Goal: Task Accomplishment & Management: Manage account settings

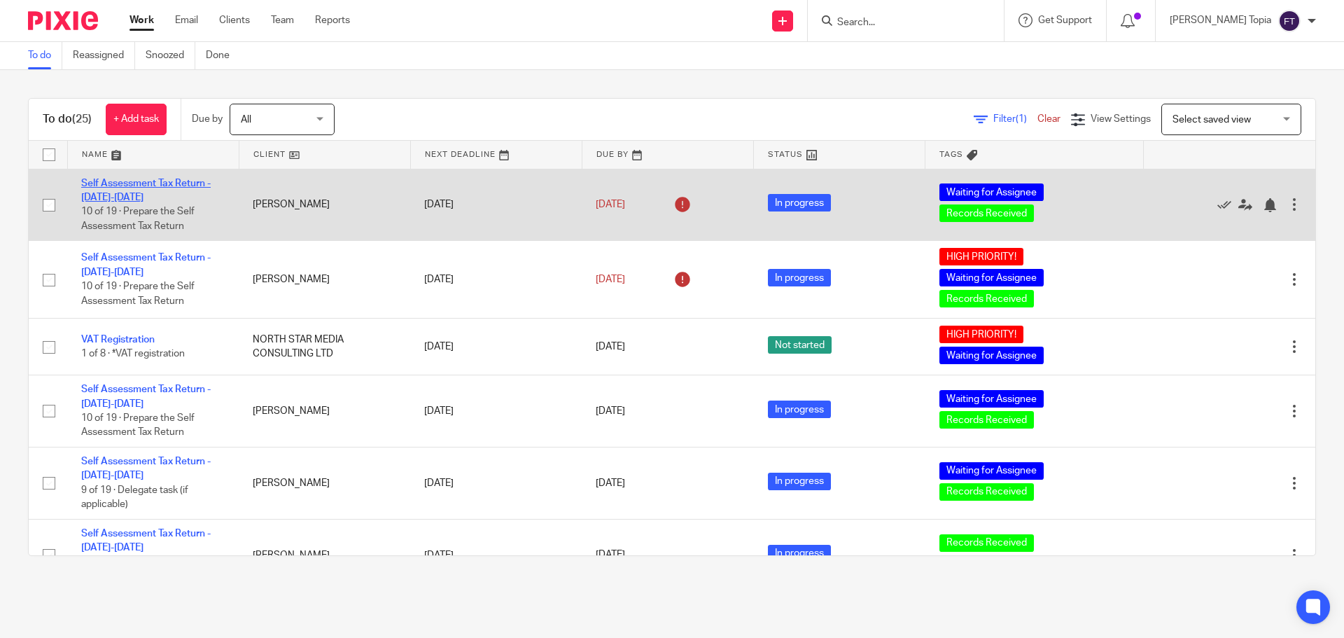
click at [153, 181] on link "Self Assessment Tax Return - 2024-2025" at bounding box center [146, 191] width 130 height 24
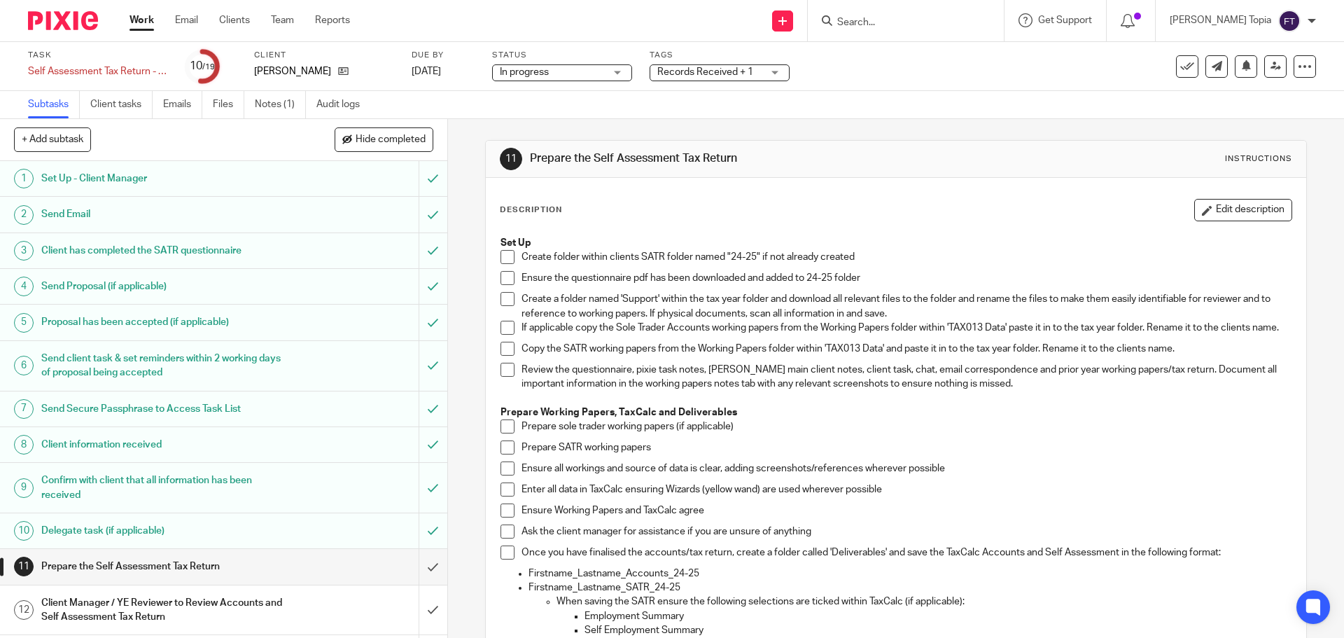
click at [261, 108] on link "Notes (1)" at bounding box center [280, 104] width 51 height 27
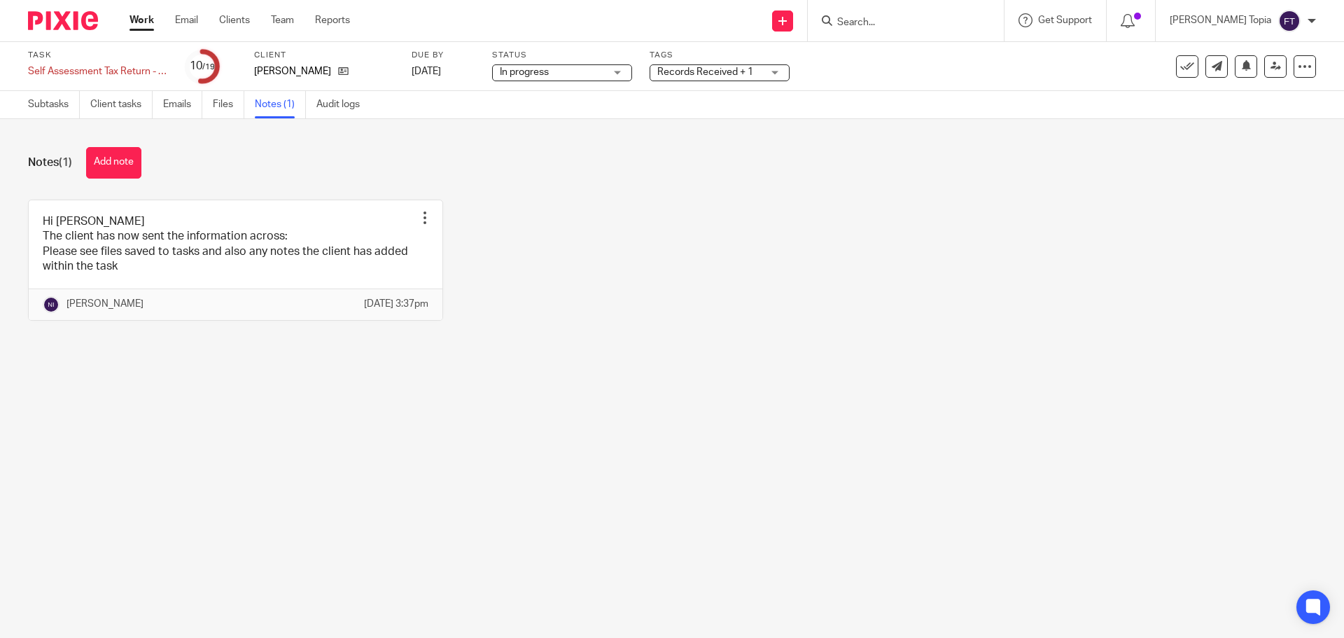
click at [135, 18] on link "Work" at bounding box center [142, 20] width 25 height 14
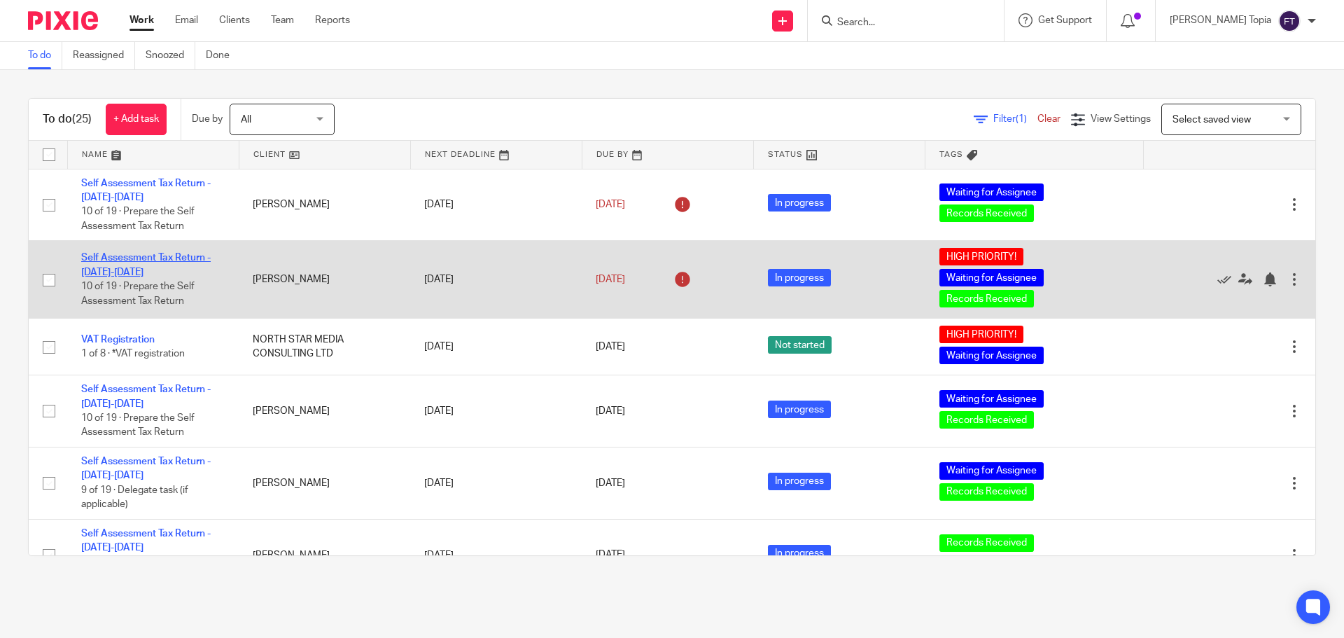
click at [154, 260] on link "Self Assessment Tax Return - [DATE]-[DATE]" at bounding box center [146, 265] width 130 height 24
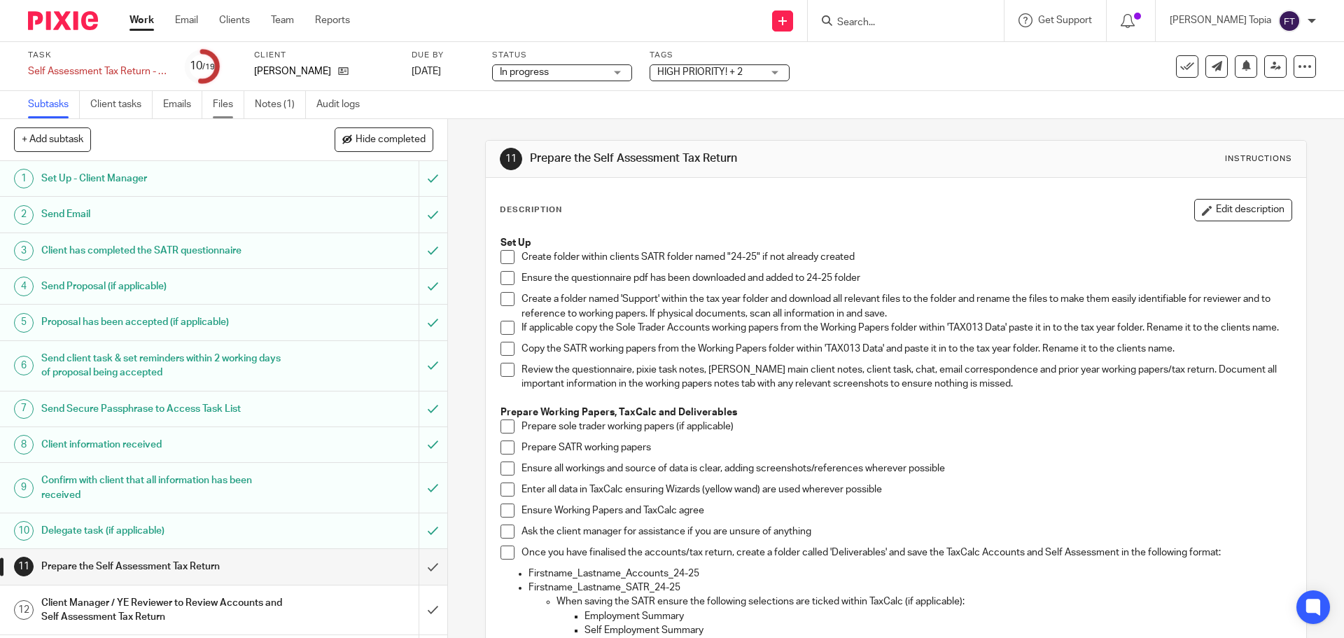
click at [233, 100] on link "Files" at bounding box center [229, 104] width 32 height 27
click at [282, 100] on link "Notes (1)" at bounding box center [280, 104] width 51 height 27
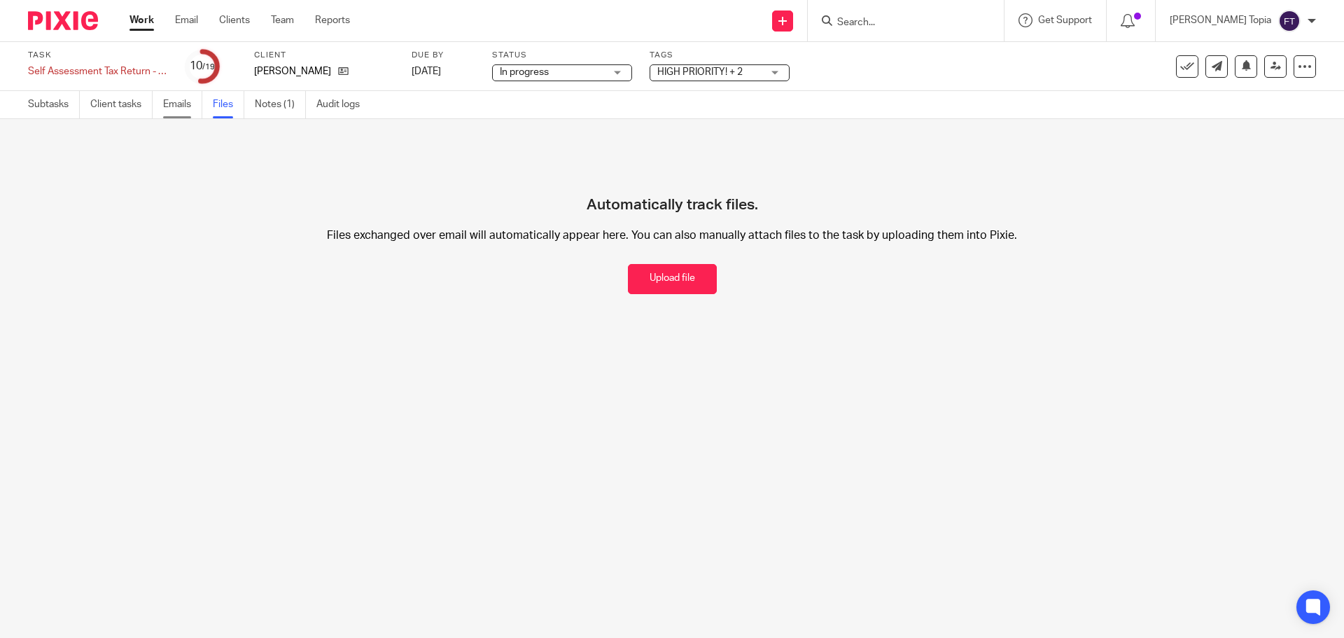
click at [165, 104] on link "Emails" at bounding box center [182, 104] width 39 height 27
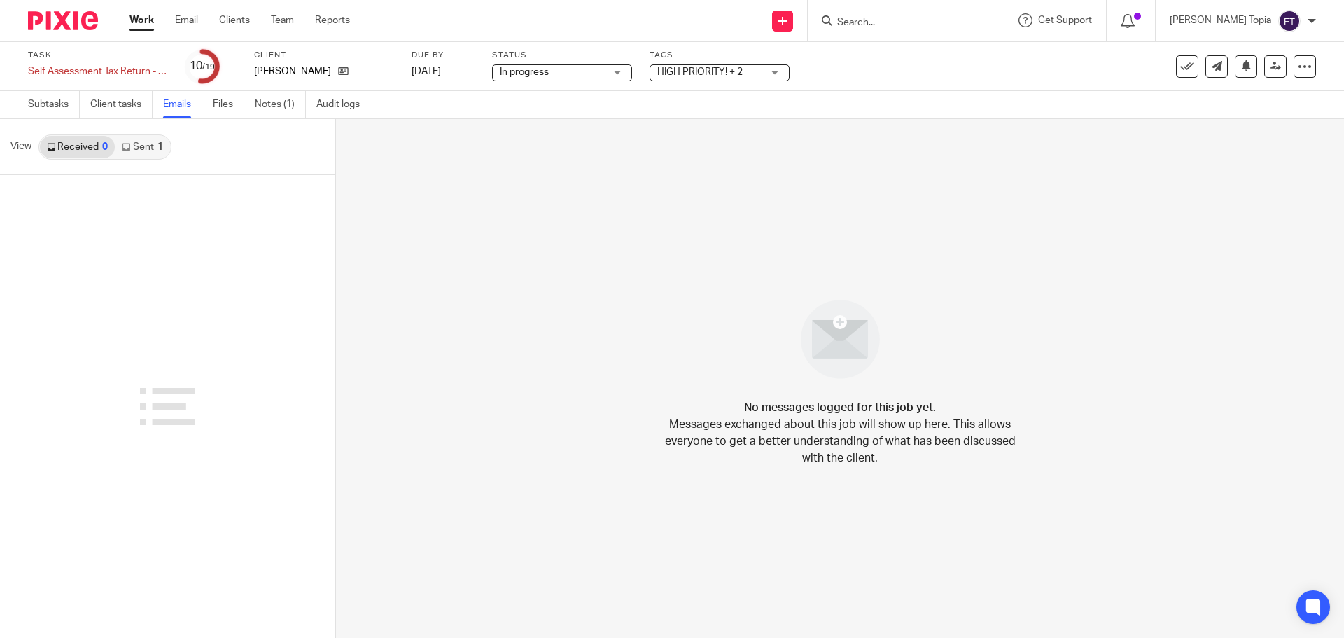
click at [137, 148] on link "Sent 1" at bounding box center [142, 147] width 55 height 22
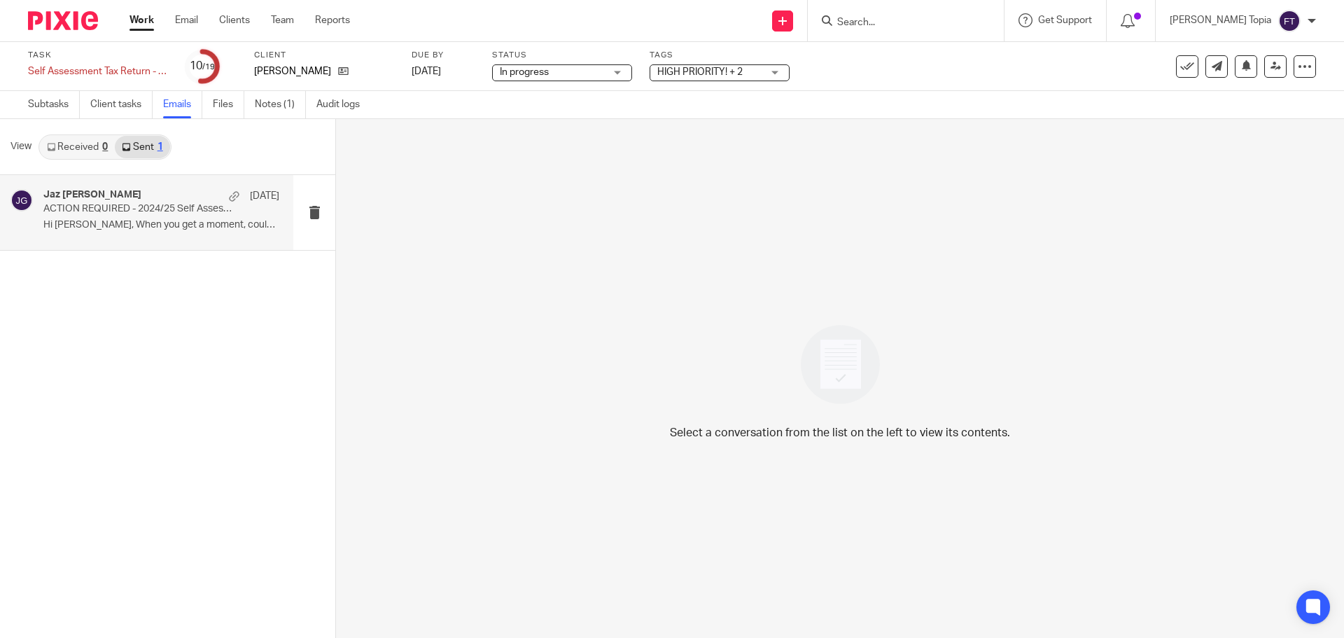
click at [136, 203] on p "ACTION REQUIRED - 2024/25 Self Assessment Tax Return Can Now Be Prepared" at bounding box center [137, 209] width 189 height 12
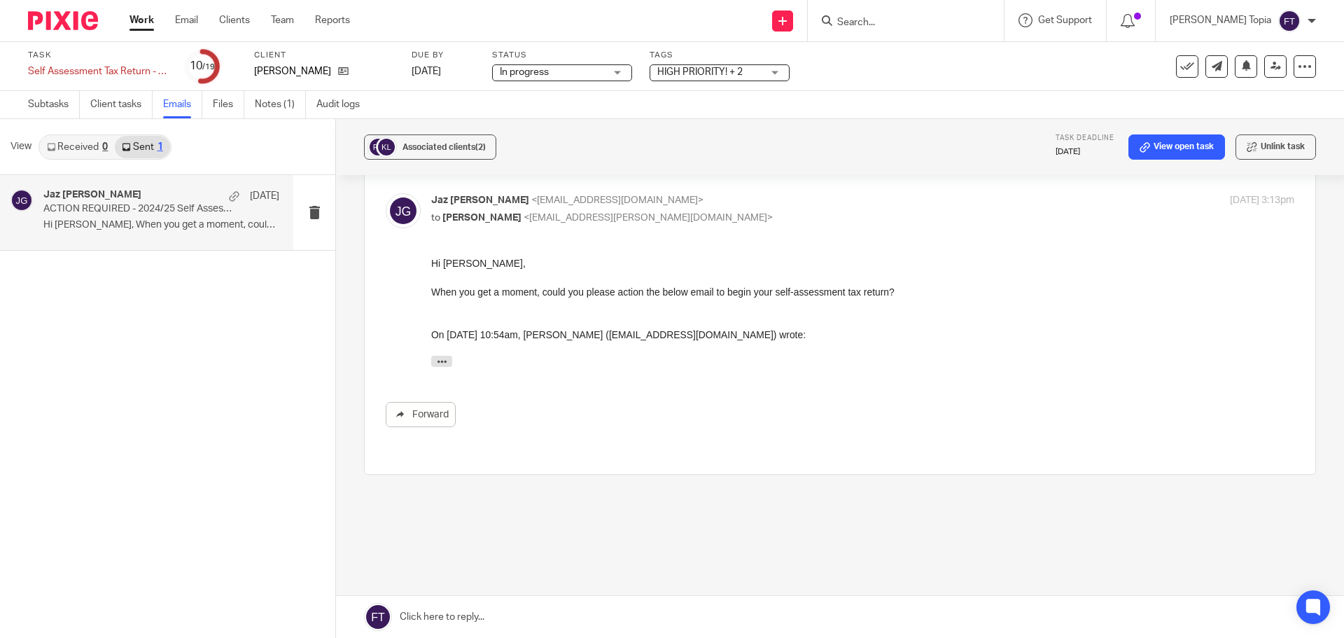
scroll to position [152, 0]
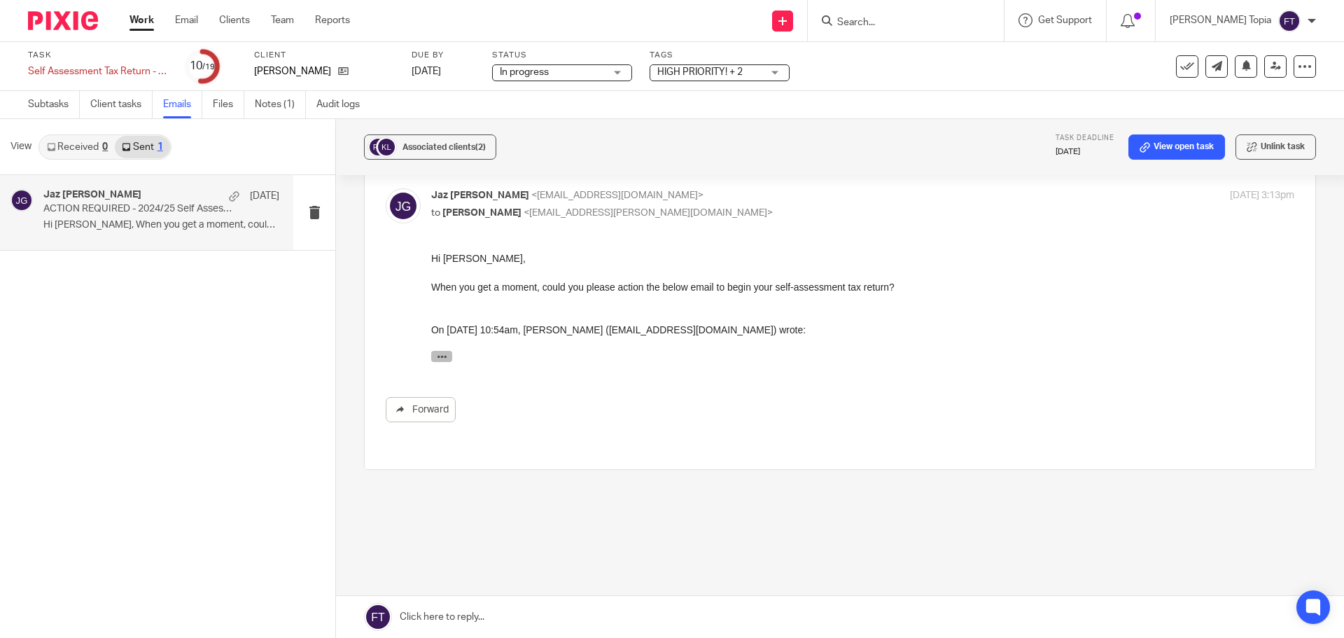
click at [443, 358] on icon "button" at bounding box center [442, 356] width 11 height 11
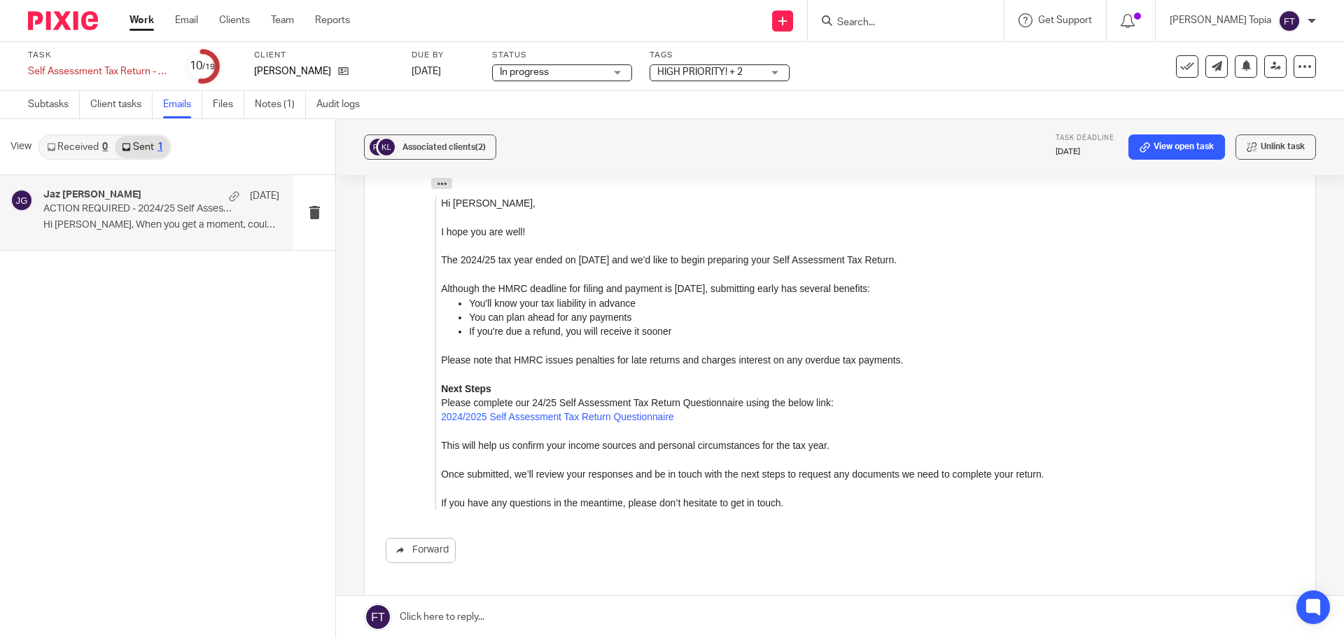
scroll to position [0, 0]
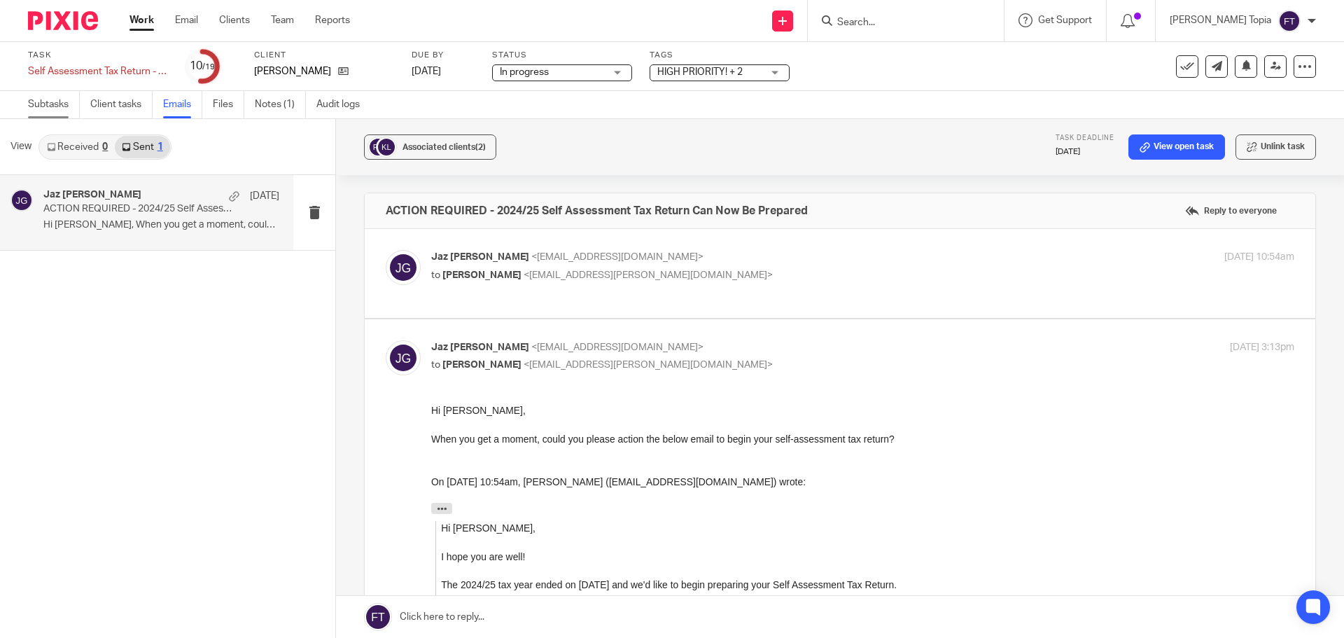
click at [37, 99] on link "Subtasks" at bounding box center [54, 104] width 52 height 27
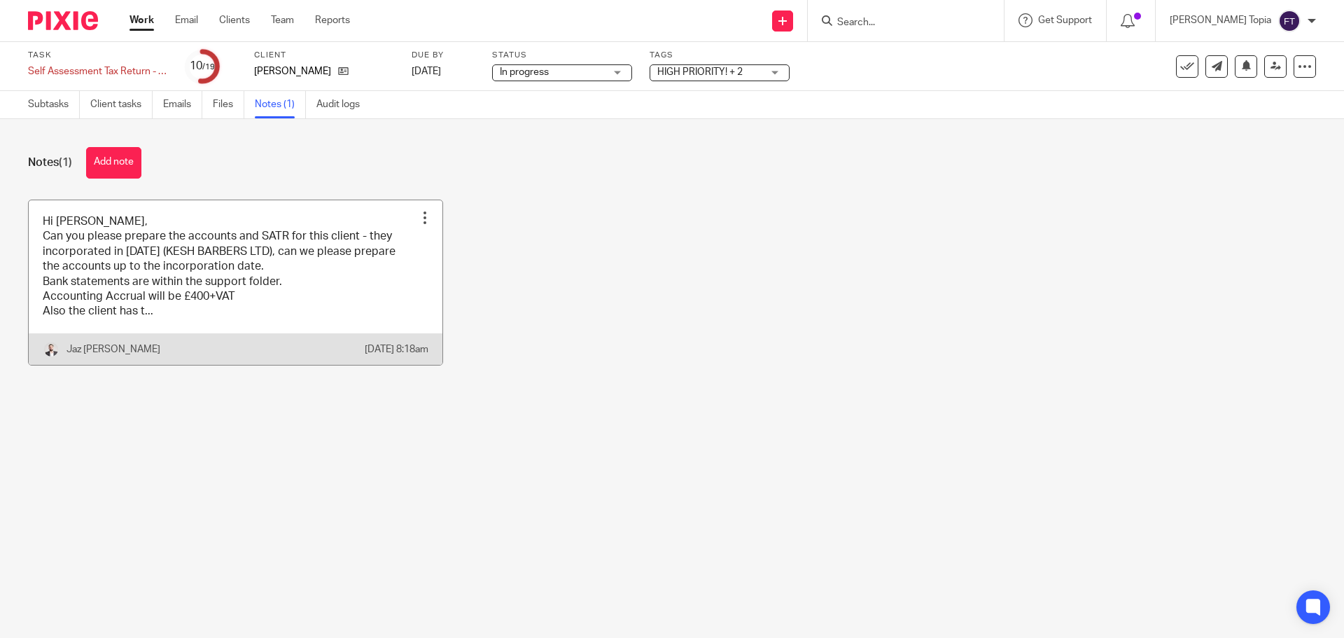
click at [324, 304] on link at bounding box center [236, 282] width 414 height 165
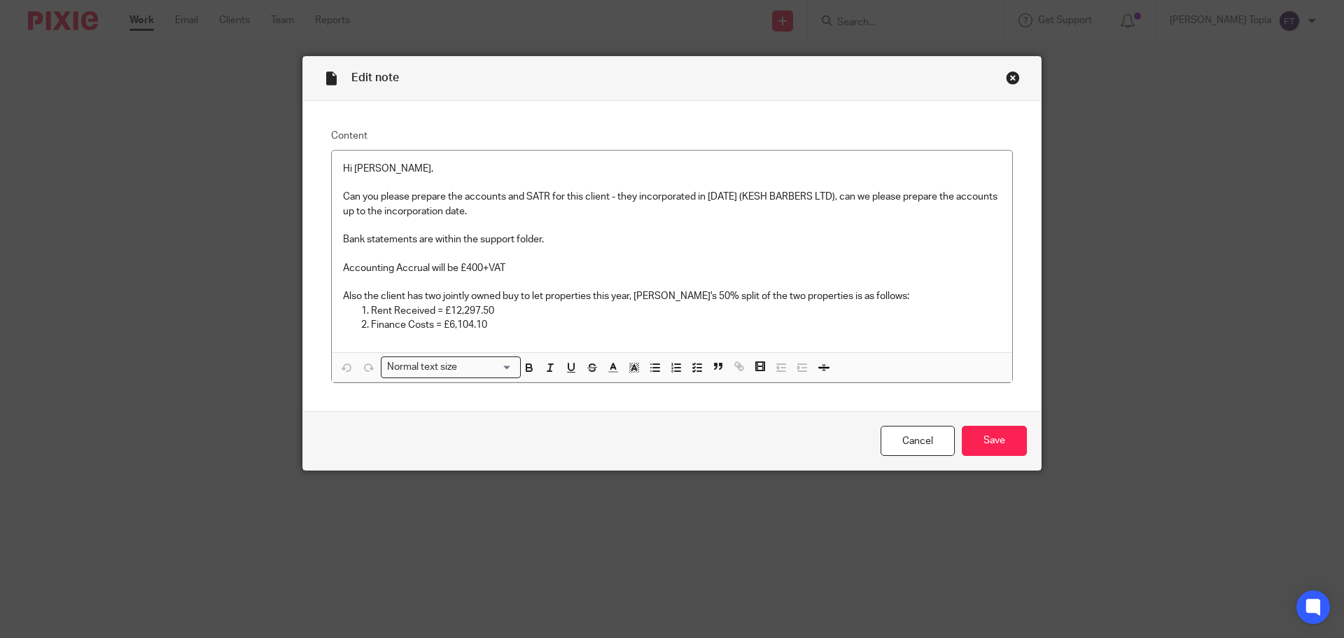
click at [208, 176] on div "Edit note Content Hi Fatema, Can you please prepare the accounts and SATR for t…" at bounding box center [672, 319] width 1344 height 638
click at [1007, 78] on div "Close this dialog window" at bounding box center [1013, 78] width 14 height 14
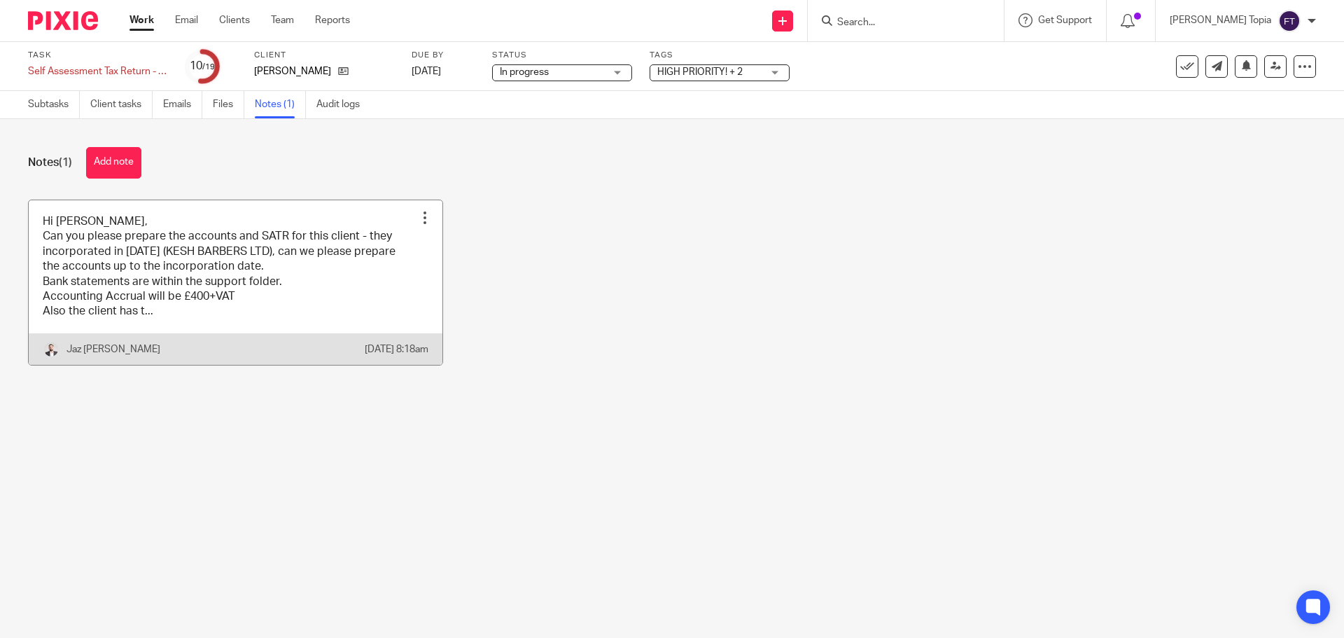
click at [328, 316] on link at bounding box center [236, 282] width 414 height 165
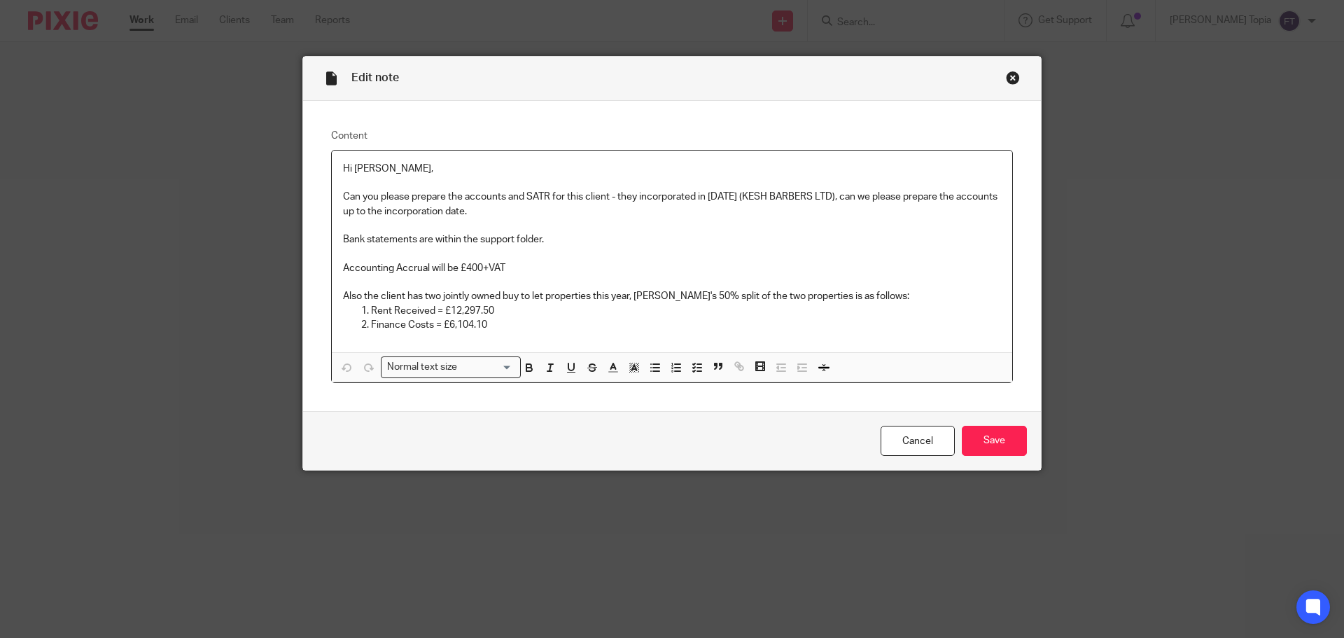
click at [1011, 76] on div "Close this dialog window" at bounding box center [1013, 78] width 14 height 14
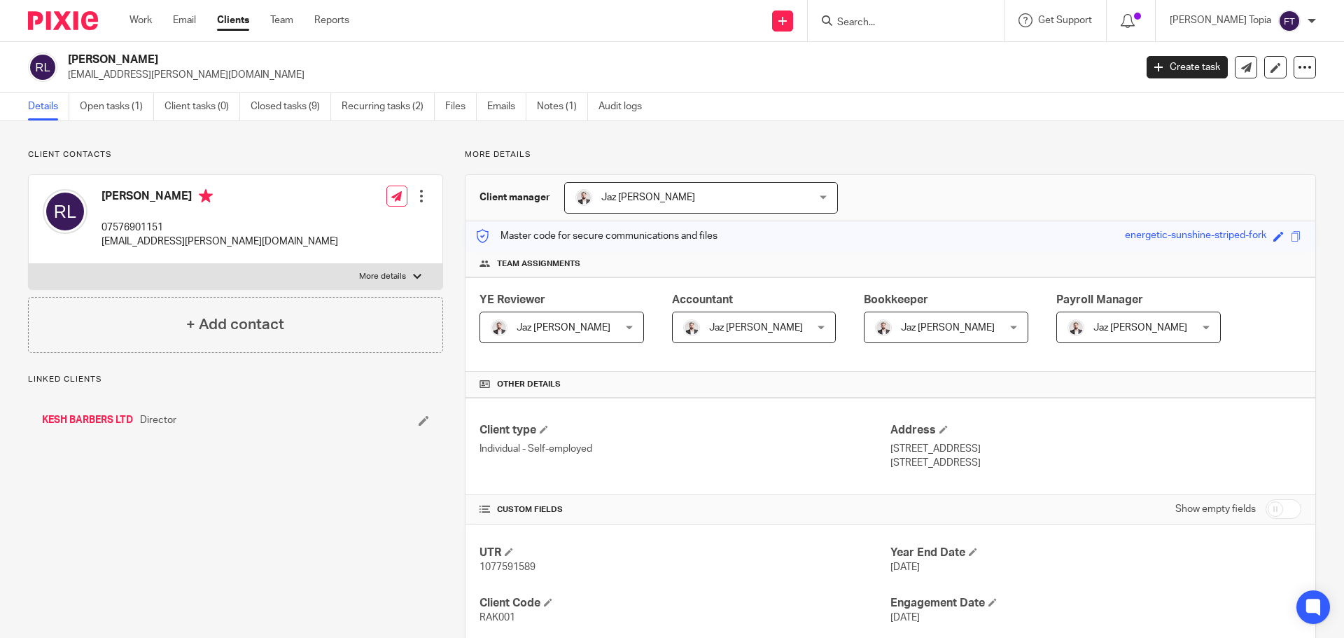
click at [92, 416] on link "KESH BARBERS LTD" at bounding box center [87, 420] width 91 height 14
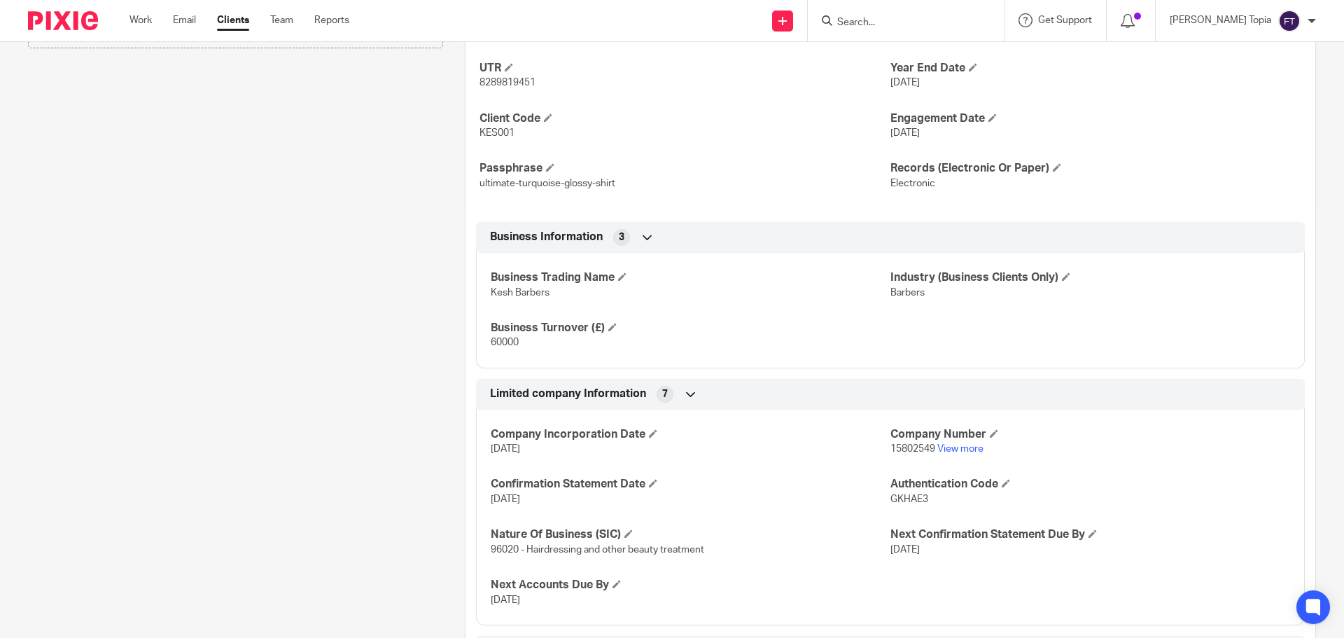
scroll to position [490, 0]
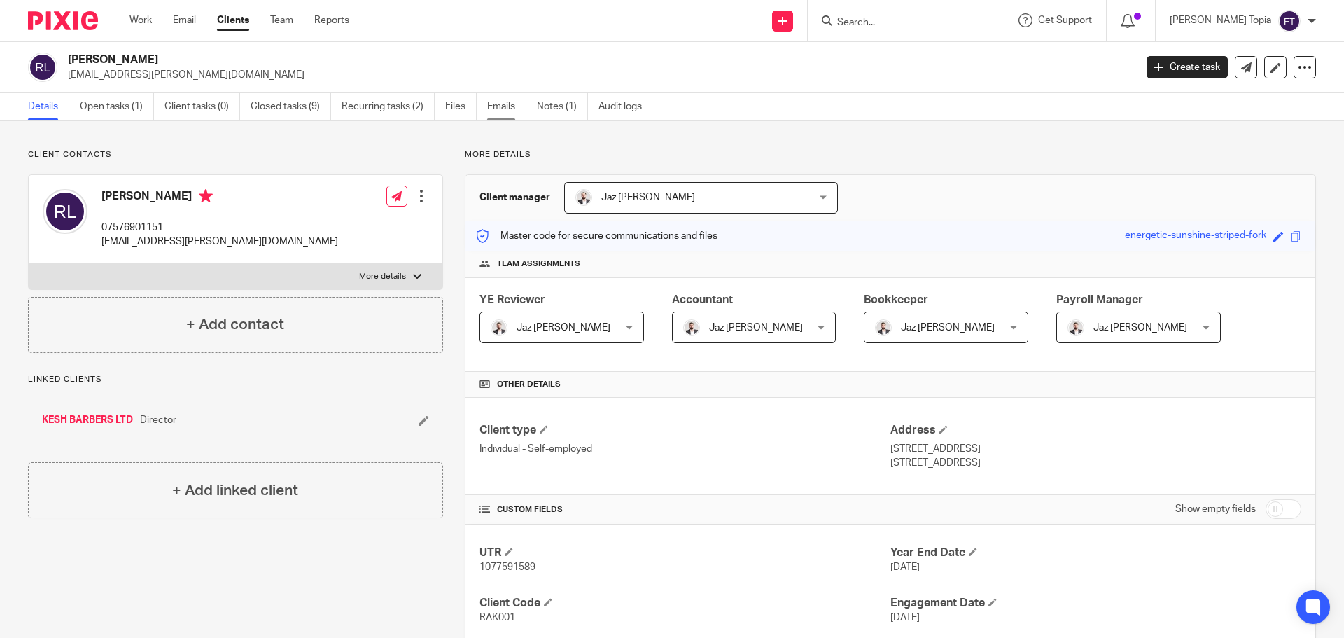
click at [494, 107] on link "Emails" at bounding box center [506, 106] width 39 height 27
click at [508, 101] on link "Emails" at bounding box center [506, 106] width 39 height 27
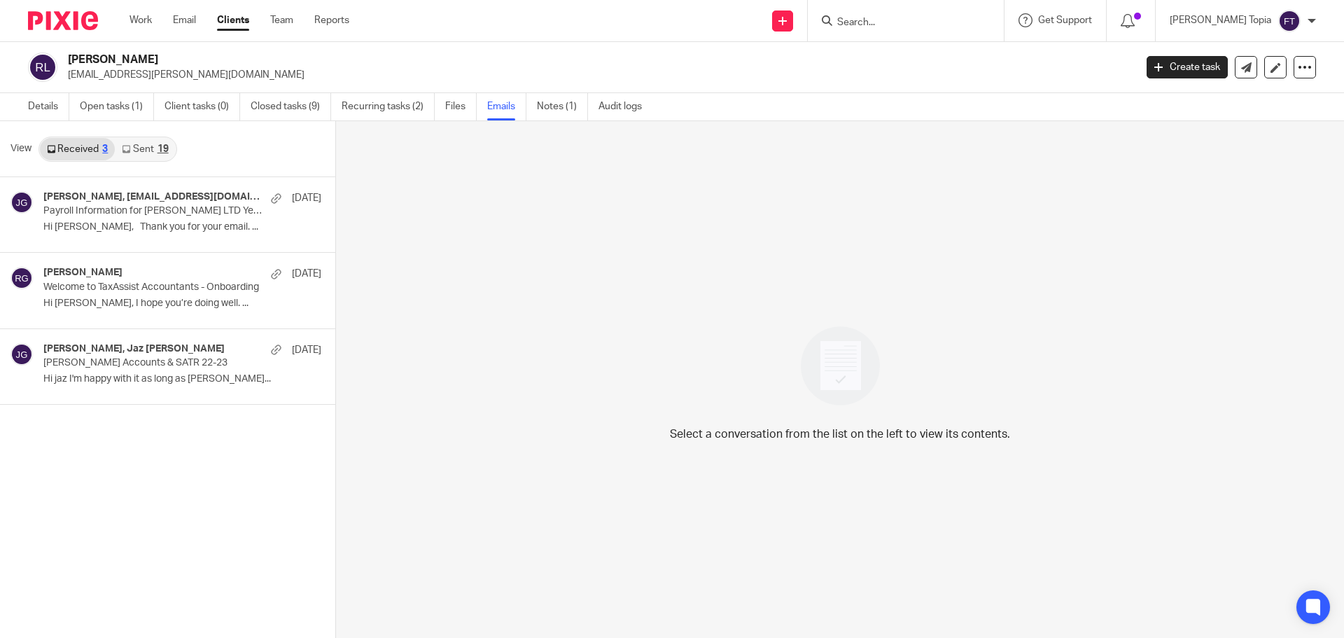
drag, startPoint x: 865, startPoint y: 307, endPoint x: 513, endPoint y: 175, distance: 375.3
click at [856, 305] on div "Select a conversation from the list on the left to view its contents." at bounding box center [840, 379] width 1008 height 517
click at [447, 106] on link "Files" at bounding box center [461, 106] width 32 height 27
click at [146, 221] on p "Hi Jaz, Thank you for your email. ..." at bounding box center [161, 227] width 236 height 12
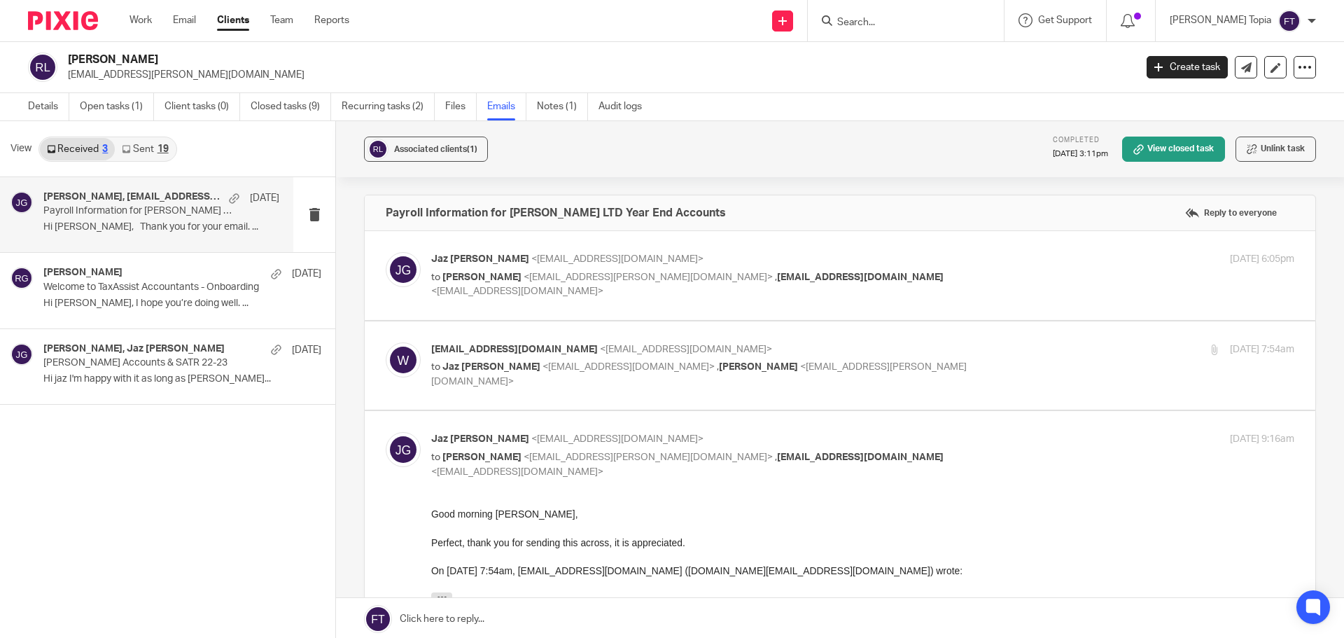
scroll to position [228, 0]
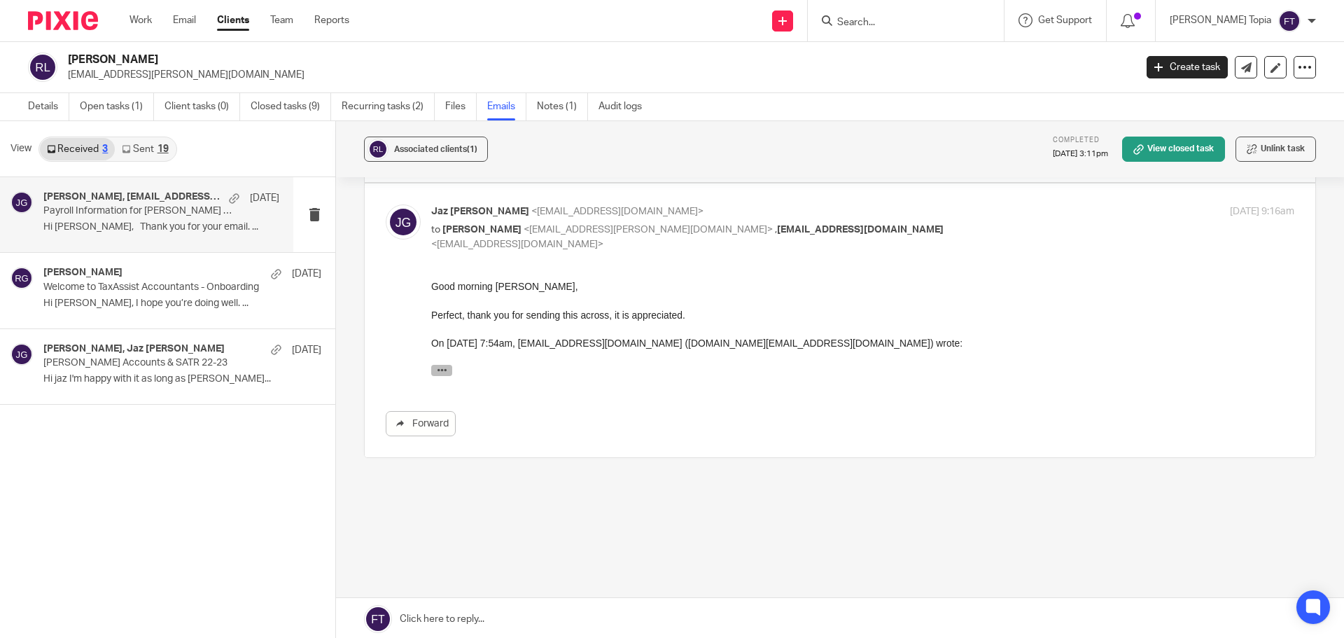
click at [447, 369] on button "button" at bounding box center [441, 370] width 21 height 11
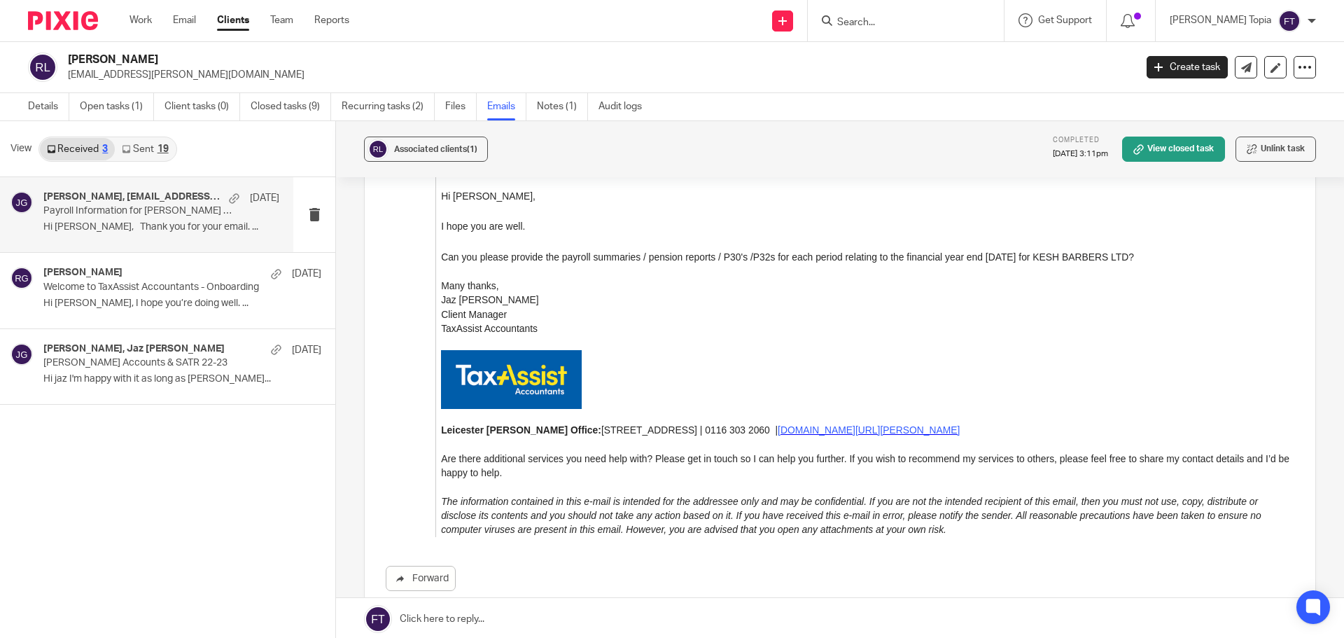
scroll to position [718, 0]
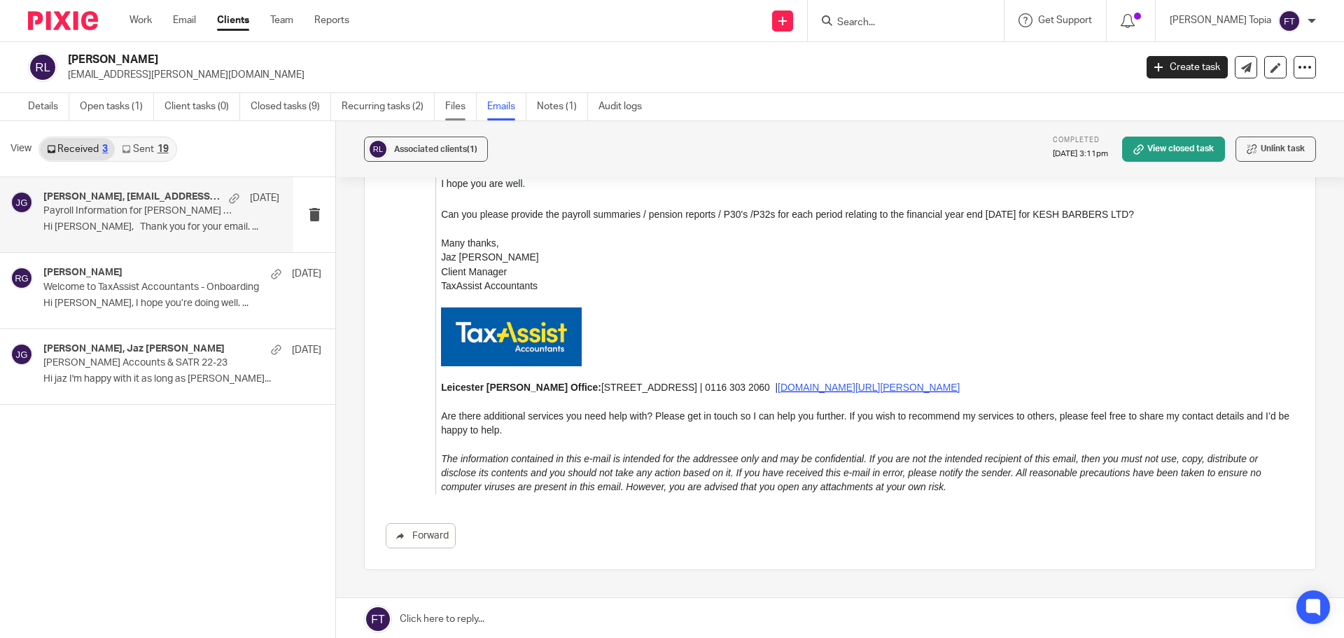
click at [456, 104] on link "Files" at bounding box center [461, 106] width 32 height 27
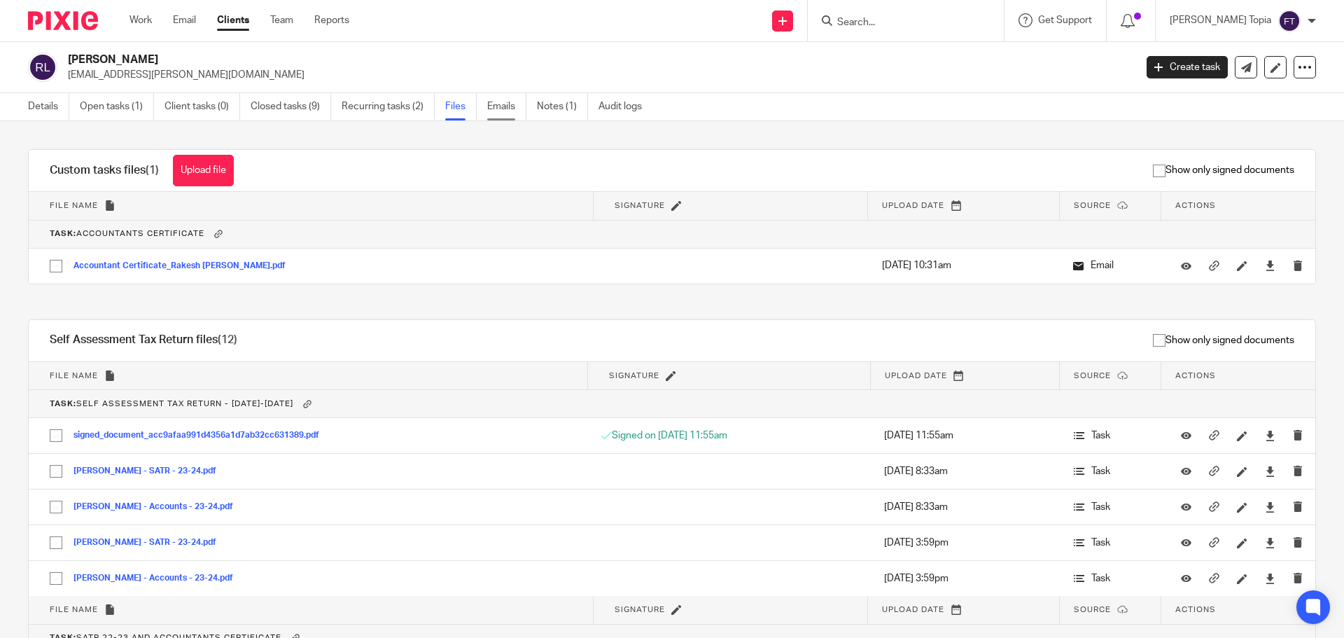
click at [493, 105] on link "Emails" at bounding box center [506, 106] width 39 height 27
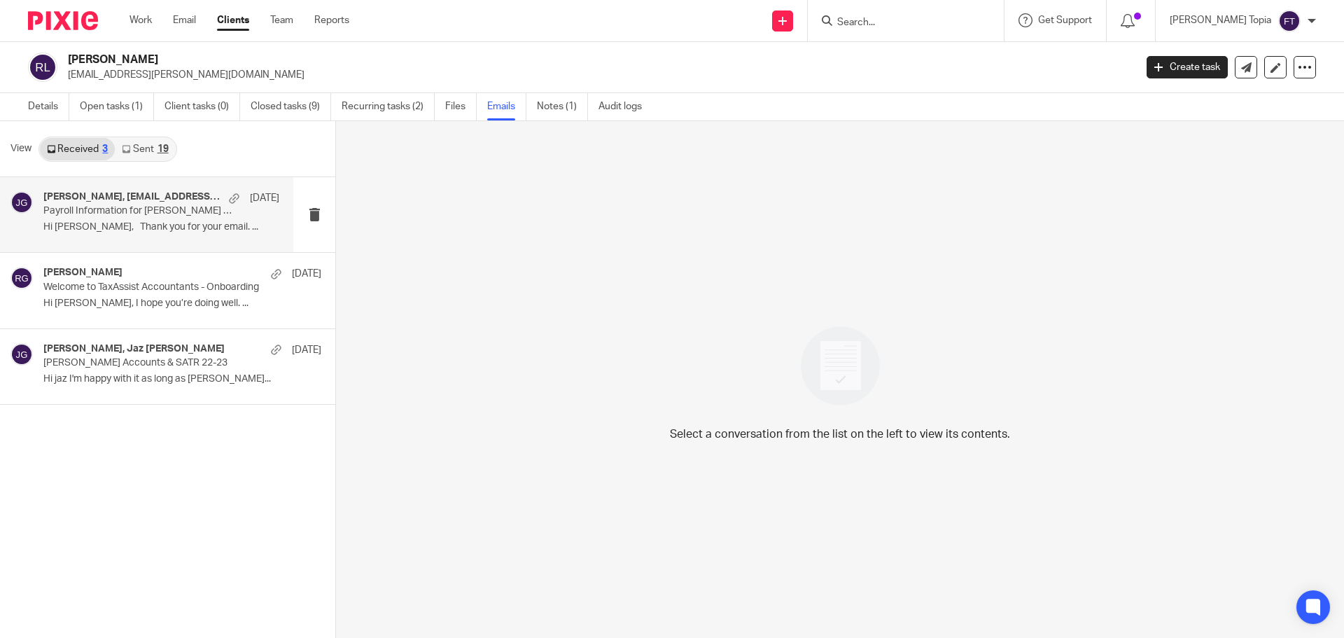
click at [125, 204] on div "Jaz [PERSON_NAME], [EMAIL_ADDRESS][DOMAIN_NAME] [DATE]" at bounding box center [161, 198] width 236 height 14
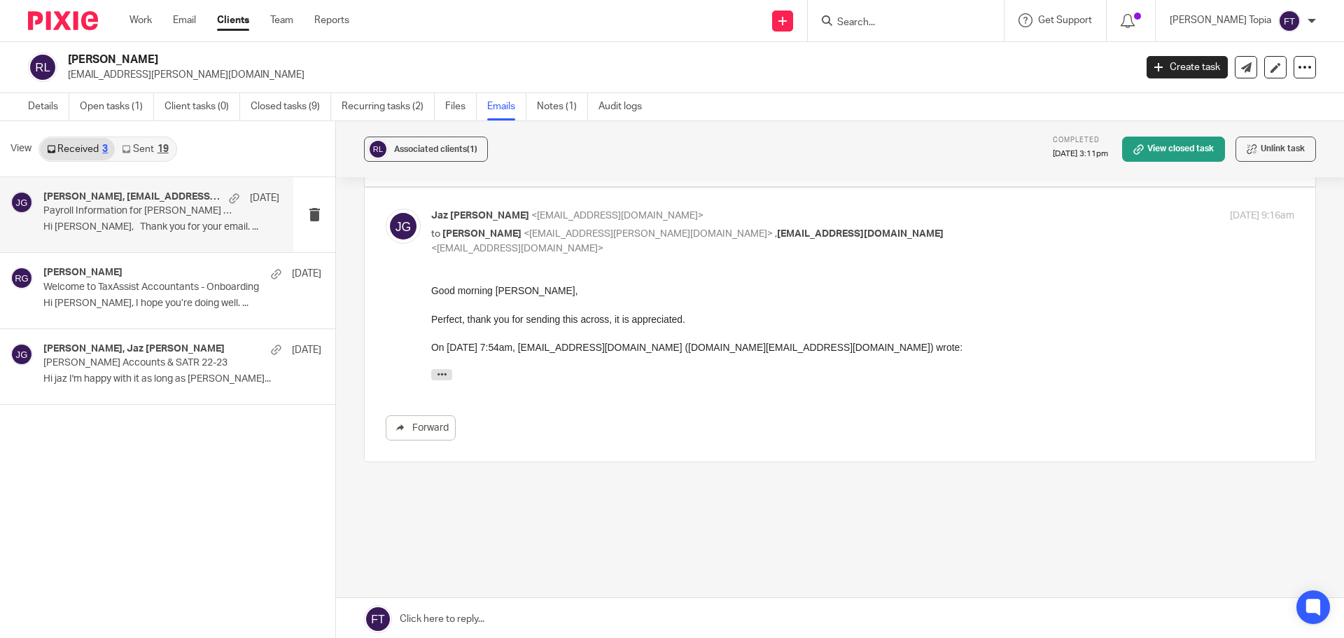
scroll to position [228, 0]
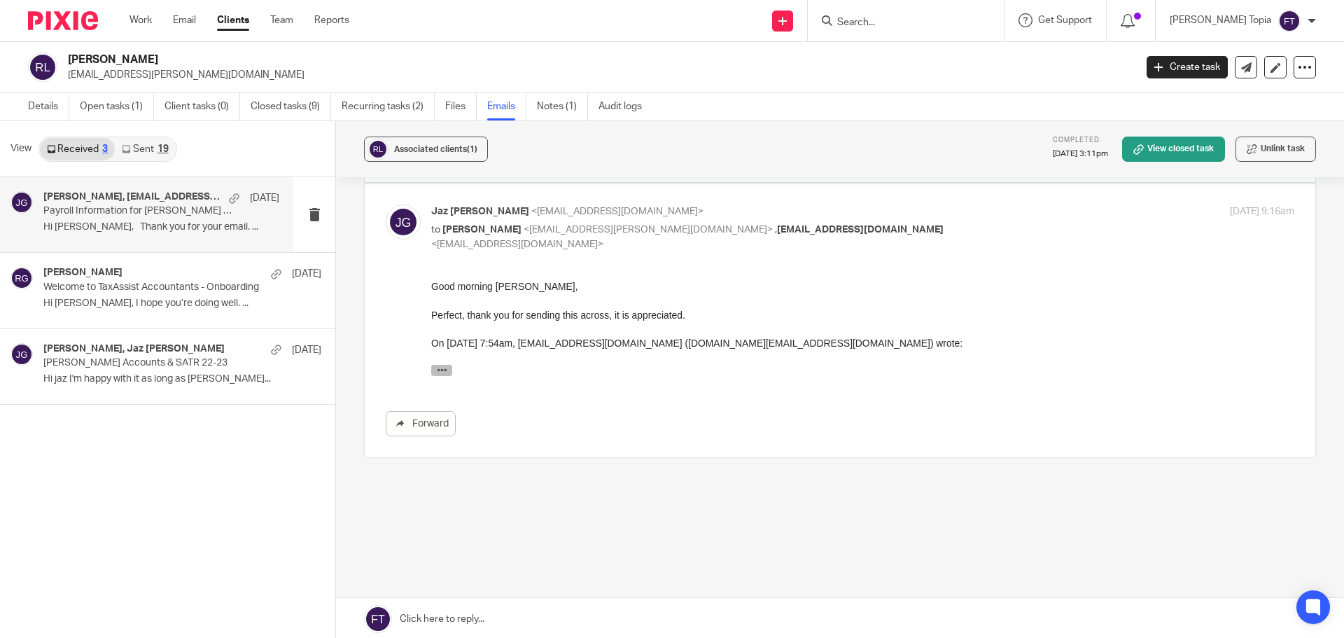
click at [433, 369] on button "button" at bounding box center [441, 370] width 21 height 11
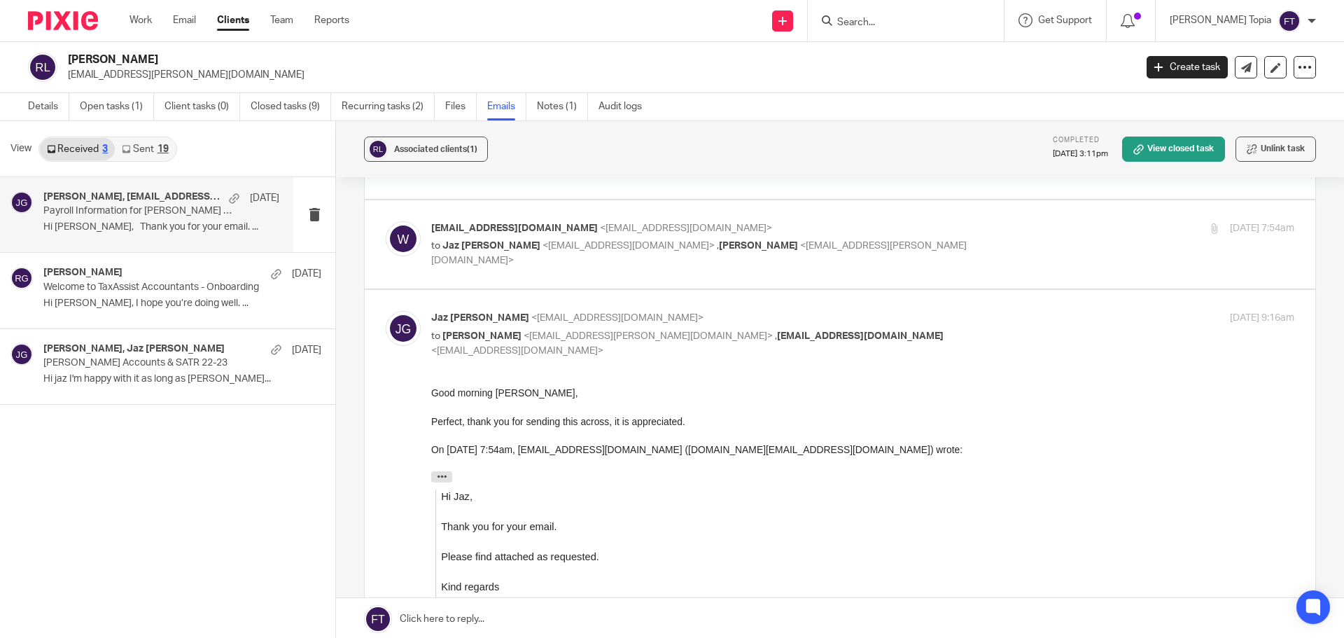
scroll to position [18, 0]
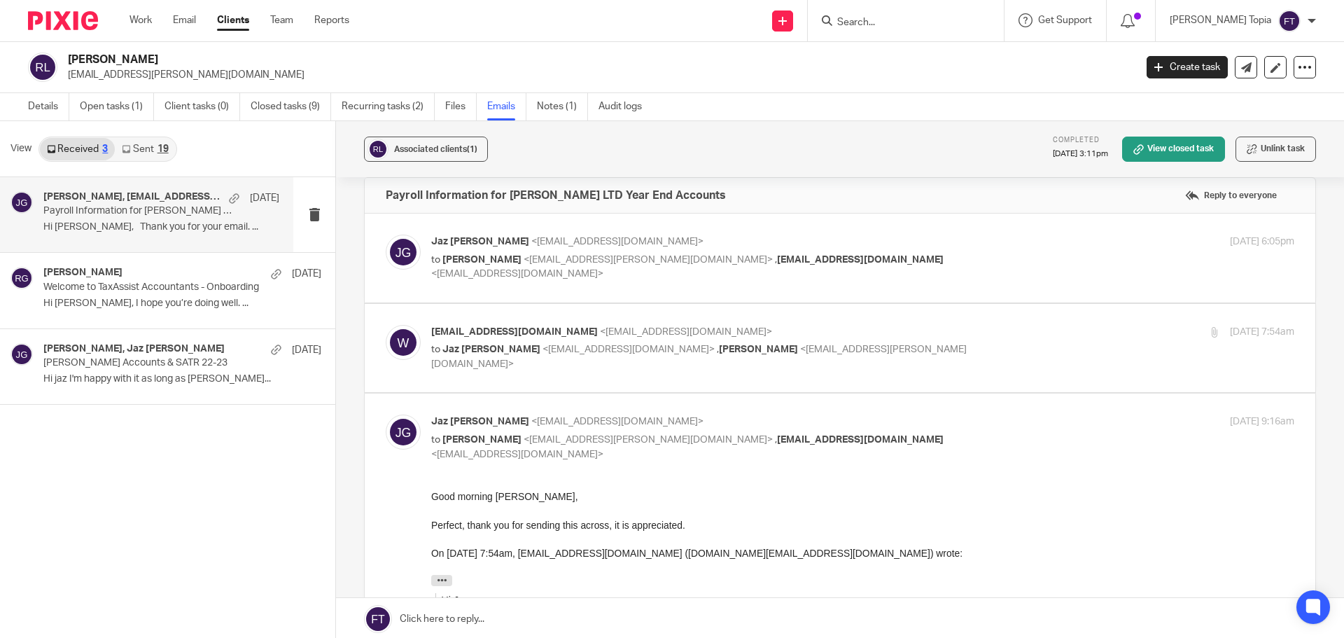
click at [472, 331] on span "[EMAIL_ADDRESS][DOMAIN_NAME]" at bounding box center [514, 332] width 167 height 10
checkbox input "true"
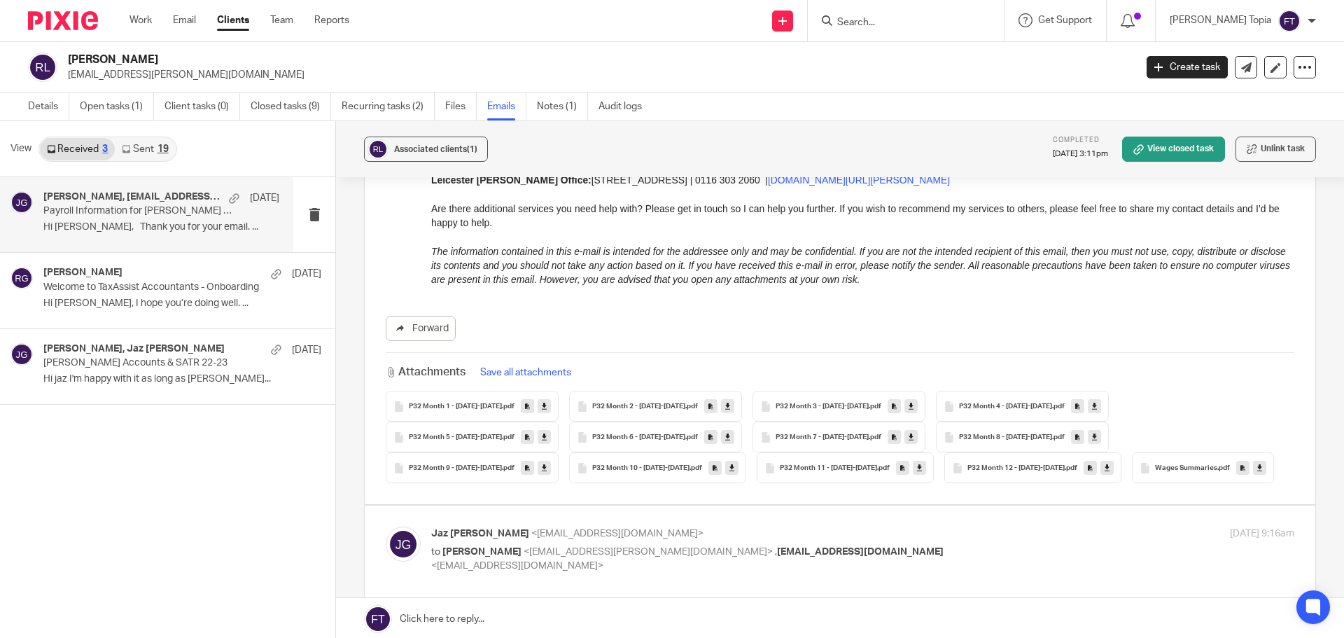
scroll to position [718, 0]
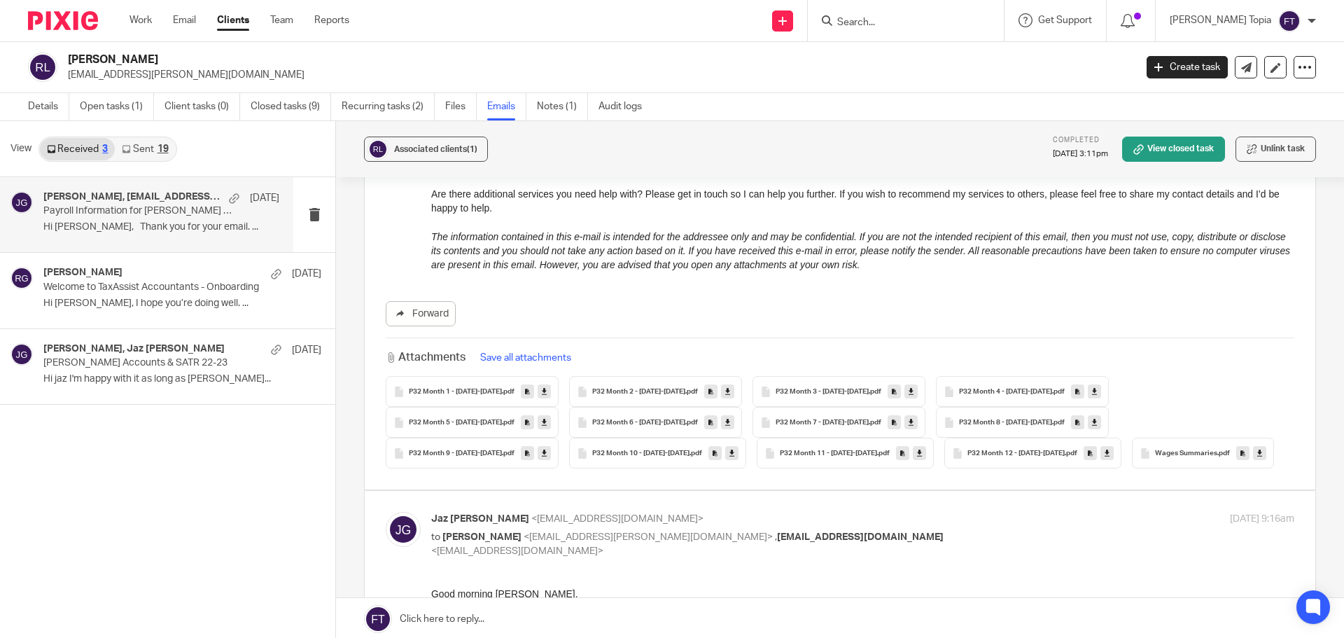
click at [1155, 449] on span "Wages Summaries" at bounding box center [1186, 453] width 62 height 8
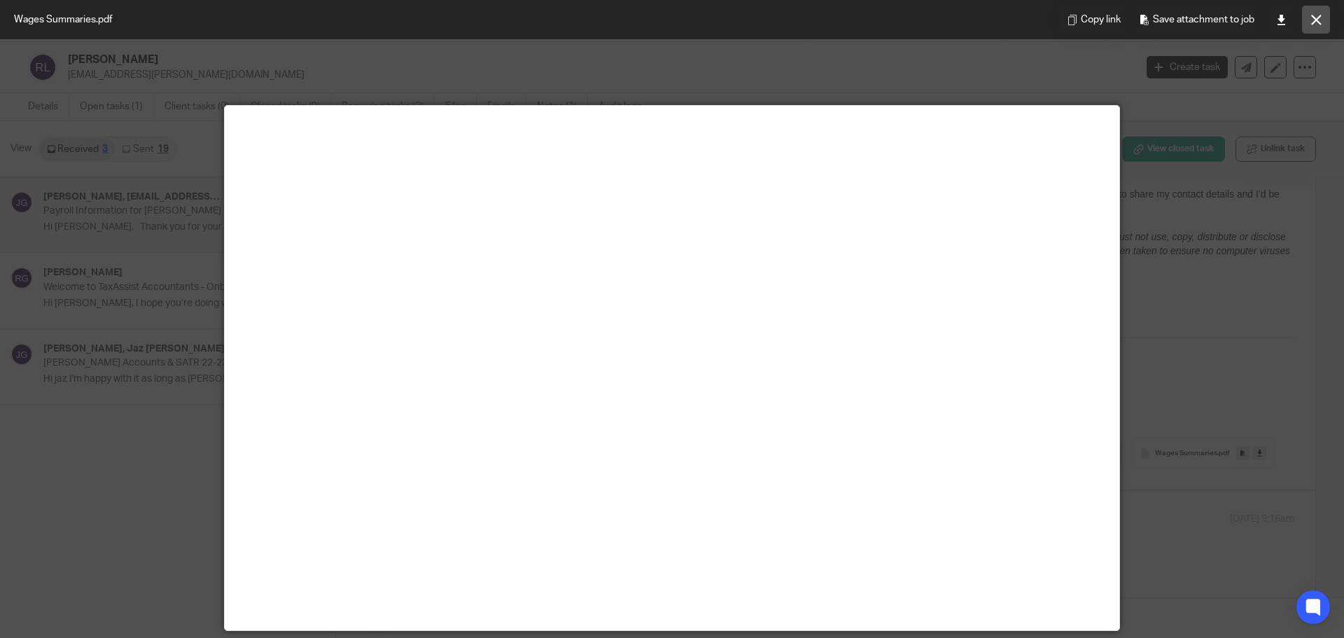
click at [1311, 20] on icon at bounding box center [1316, 20] width 11 height 11
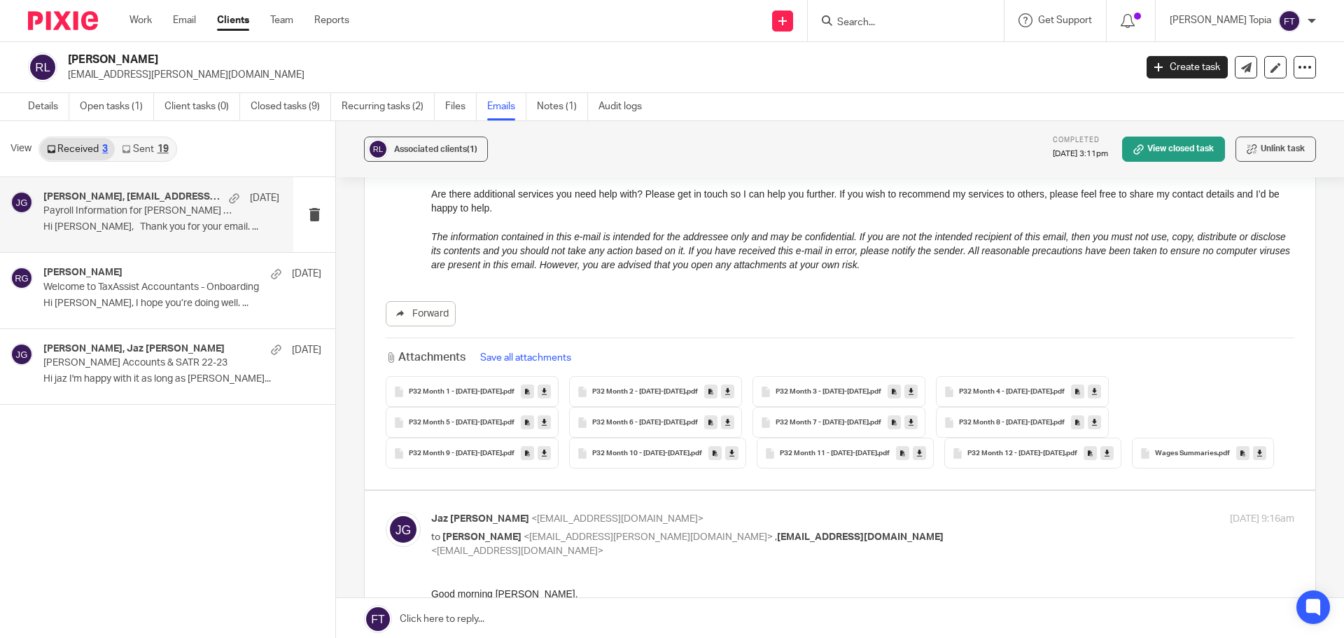
click at [959, 419] on span "P32 Month 8 - [DATE]-[DATE]" at bounding box center [1005, 423] width 93 height 8
click at [802, 409] on div "View Received 3 Sent 19 [PERSON_NAME], [EMAIL_ADDRESS][DOMAIN_NAME] [DATE] Payr…" at bounding box center [672, 380] width 1344 height 519
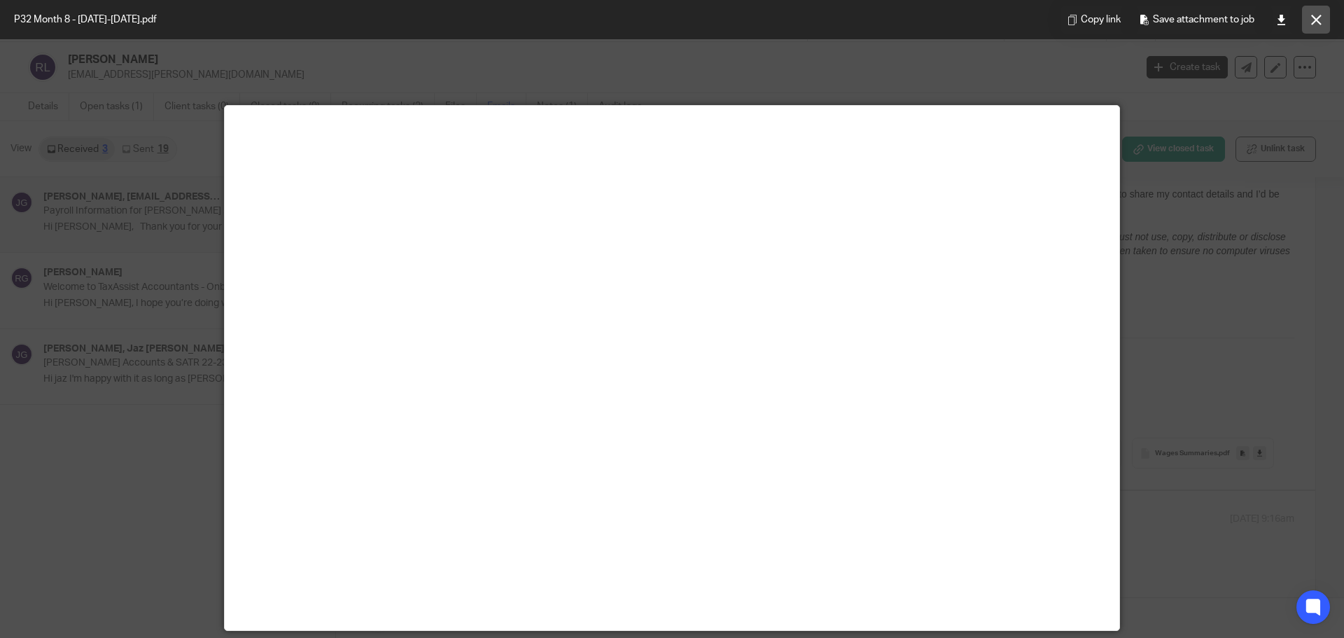
click at [1308, 27] on button at bounding box center [1316, 20] width 28 height 28
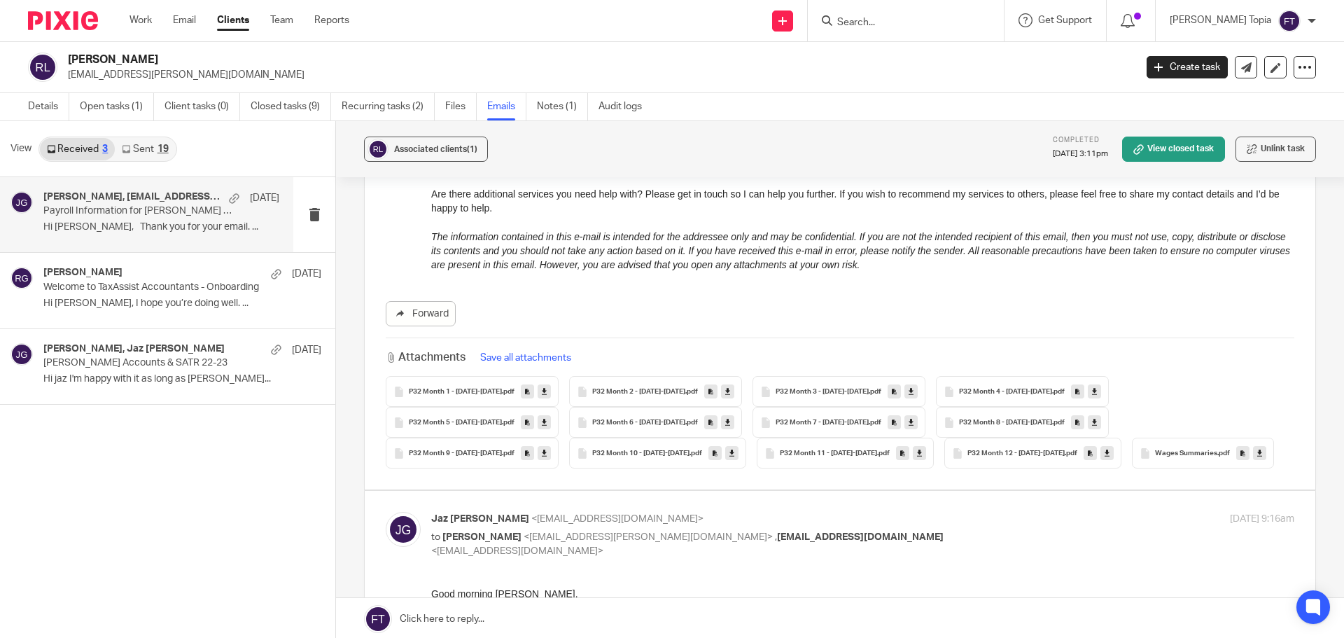
click at [1155, 449] on span "Wages Summaries" at bounding box center [1186, 453] width 62 height 8
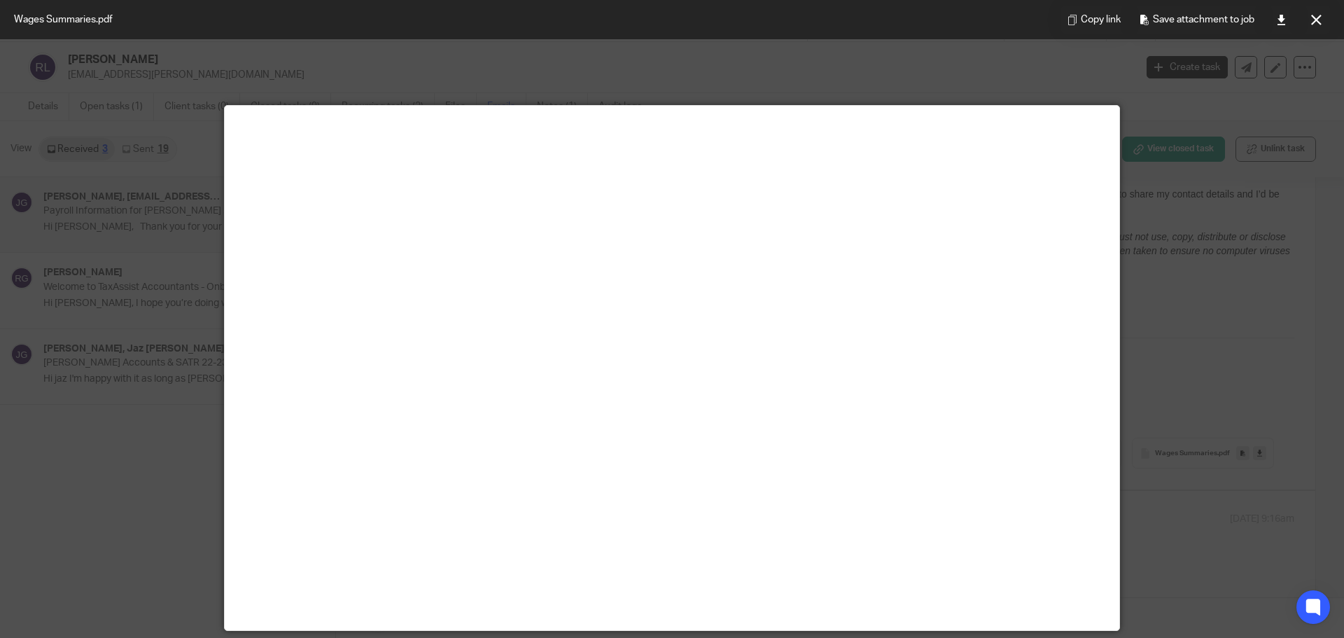
click at [816, 445] on main at bounding box center [672, 368] width 895 height 524
click at [1320, 22] on icon at bounding box center [1316, 20] width 11 height 11
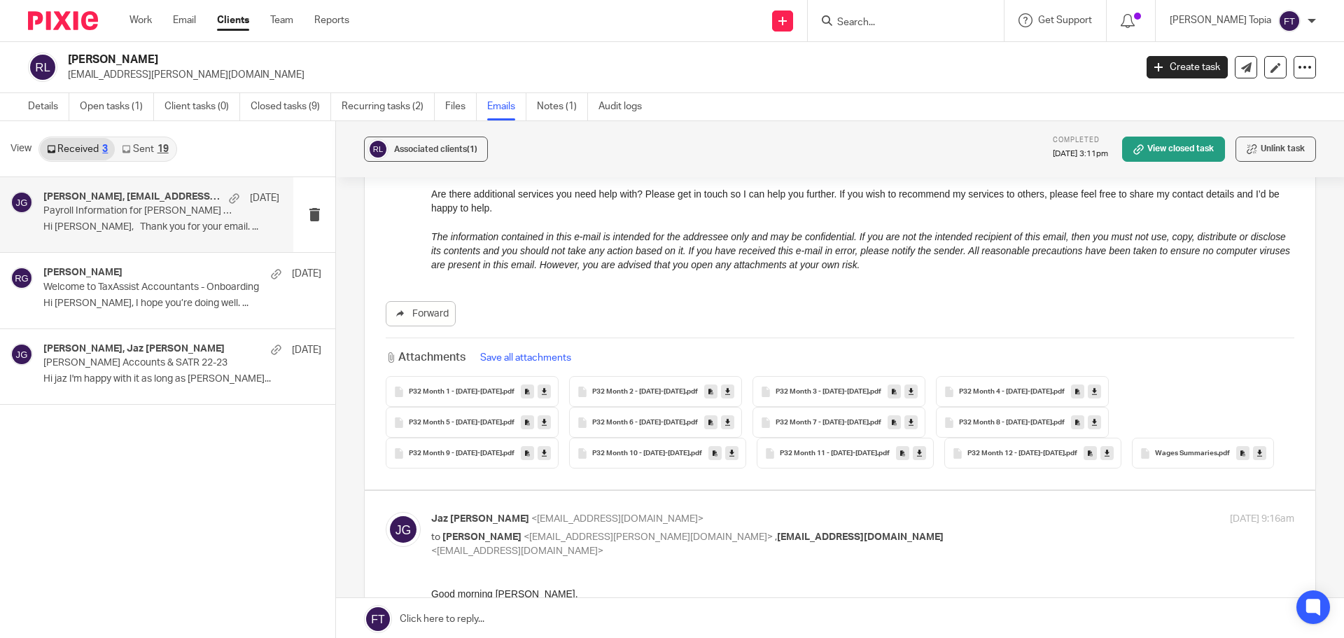
click at [917, 22] on input "Search" at bounding box center [899, 23] width 126 height 13
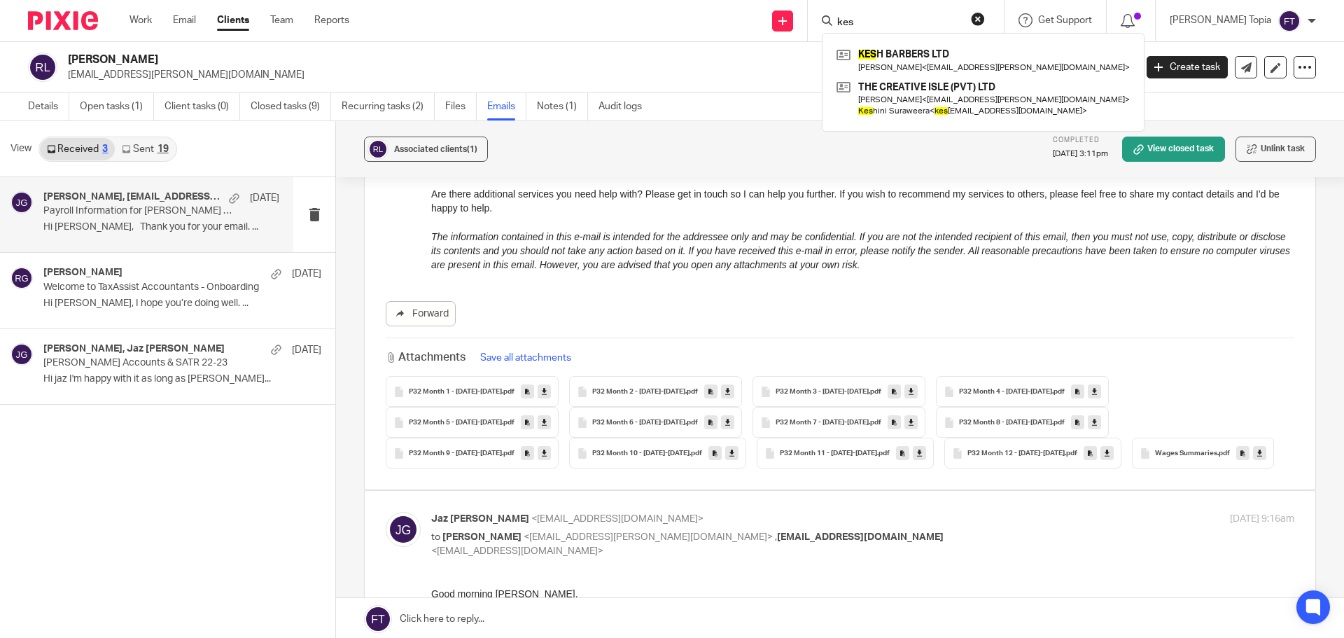
type input "kes"
